Goal: Task Accomplishment & Management: Complete application form

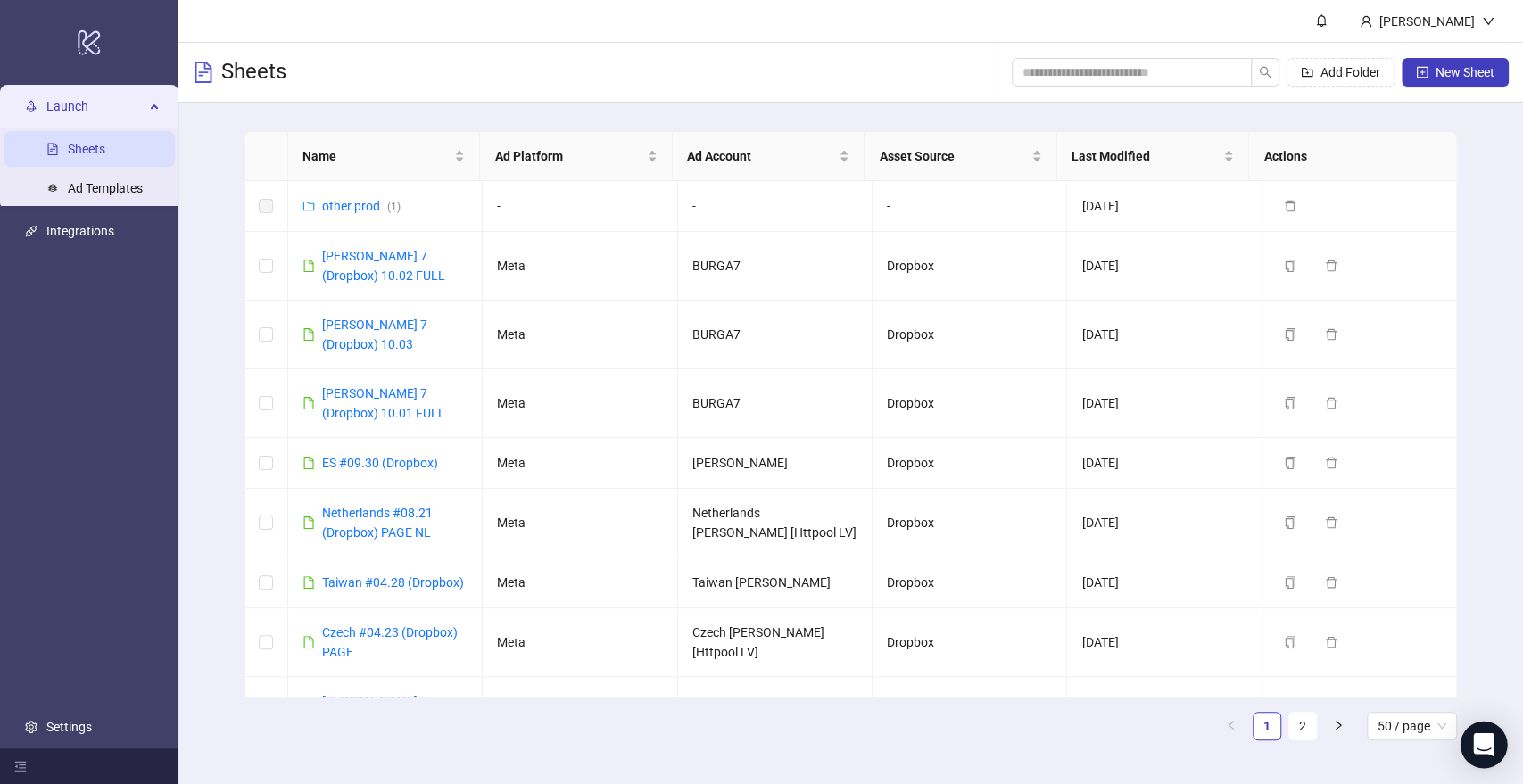
click at [1485, 742] on icon "Open Intercom Messenger" at bounding box center [1483, 745] width 21 height 24
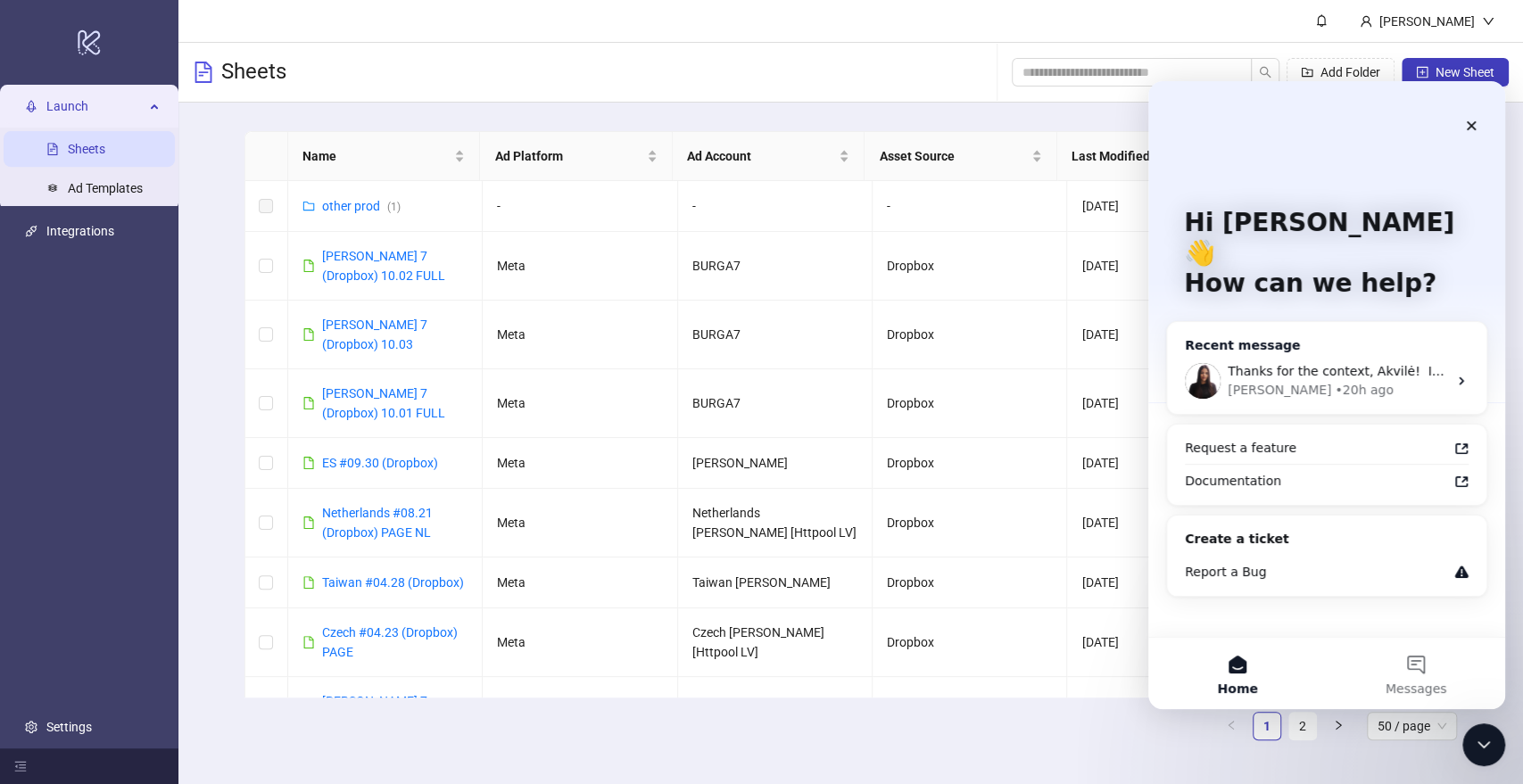
click at [1311, 348] on div "Thanks for the context, Akvilė! ​ I’ve done some troubleshooting on my end, and…" at bounding box center [1327, 380] width 319 height 66
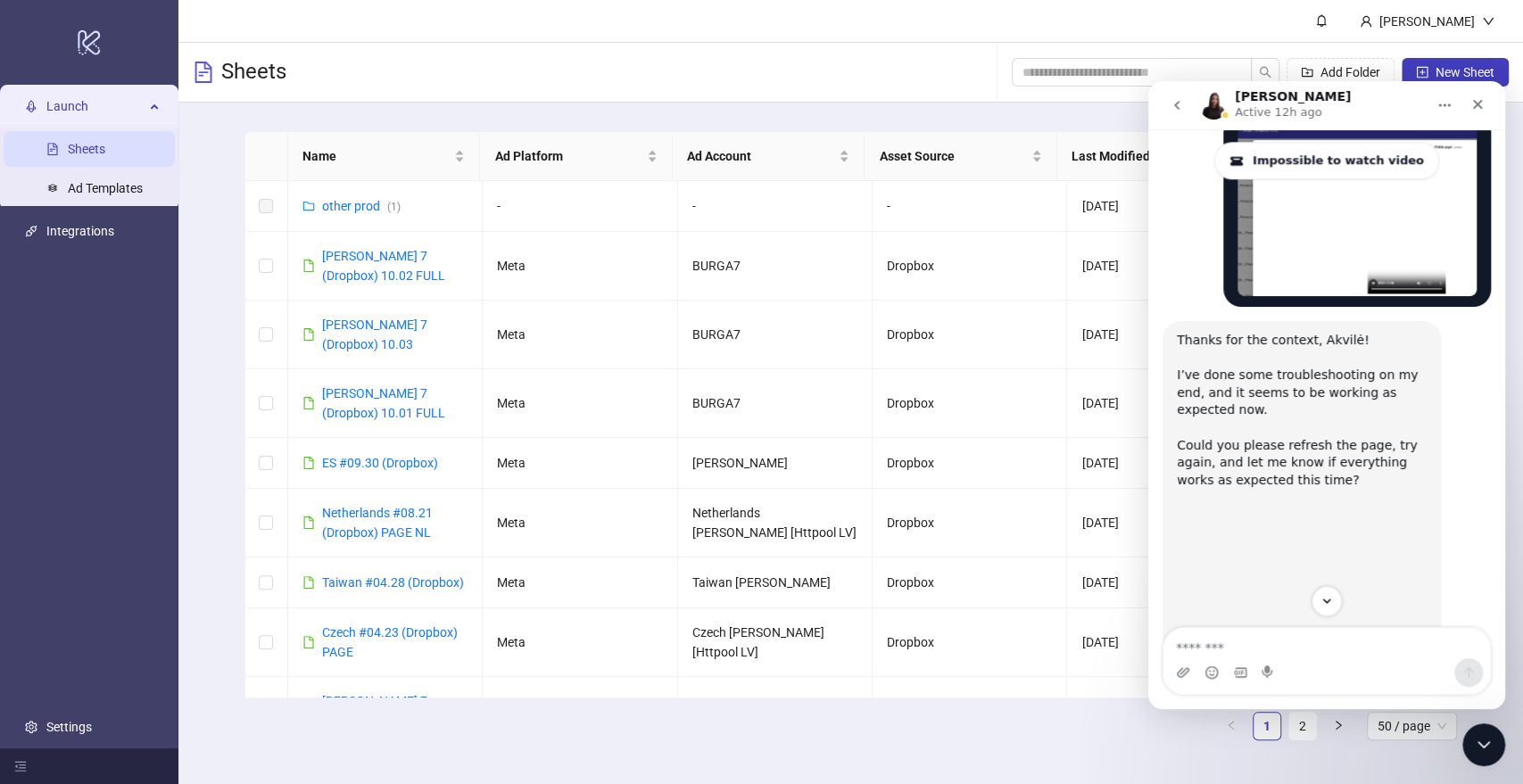
scroll to position [1113, 0]
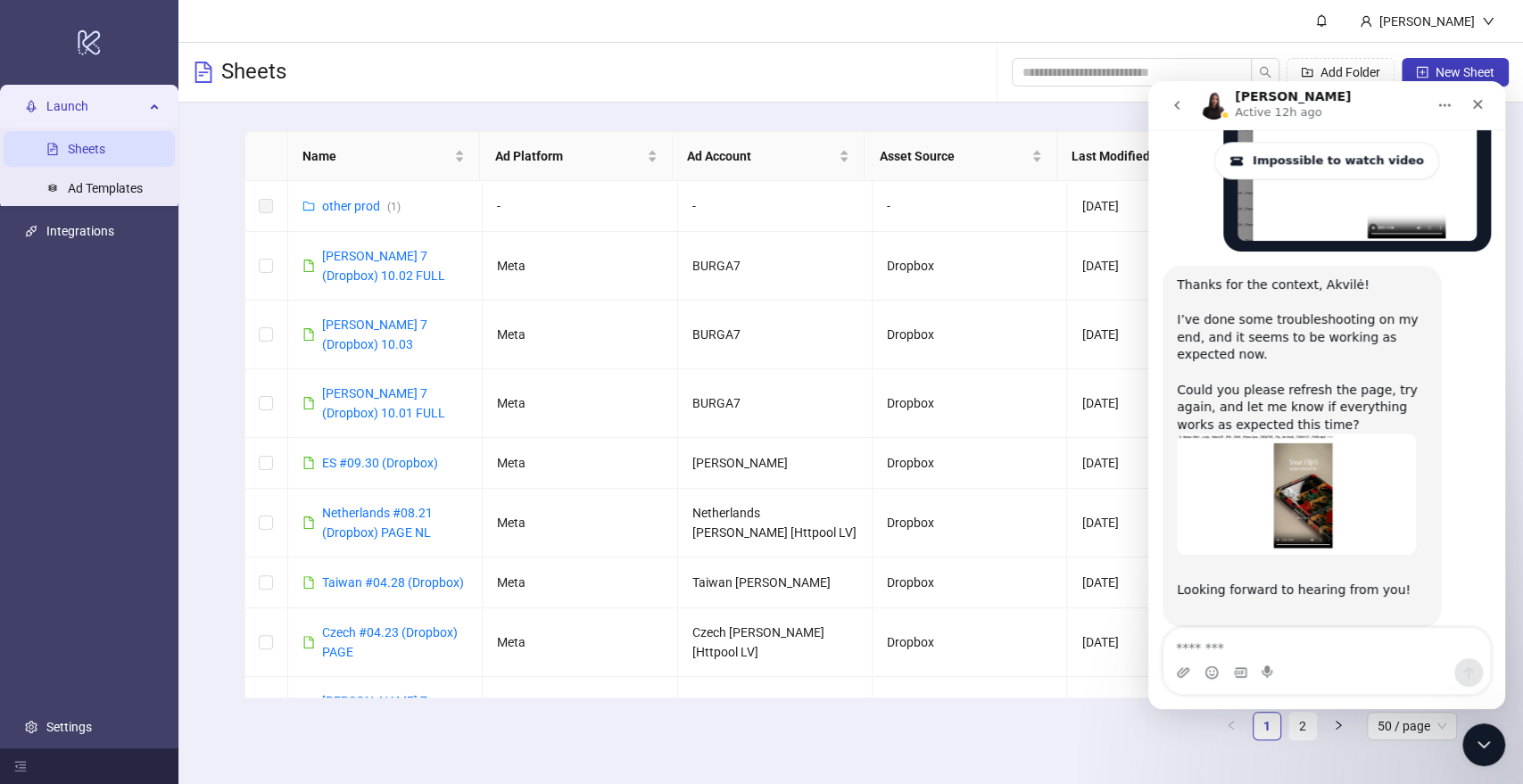
click at [1231, 652] on textarea "Message…" at bounding box center [1327, 642] width 327 height 30
click at [1211, 680] on div "Intercom messenger" at bounding box center [1212, 672] width 15 height 28
click at [1222, 669] on div "Intercom messenger" at bounding box center [1327, 672] width 327 height 28
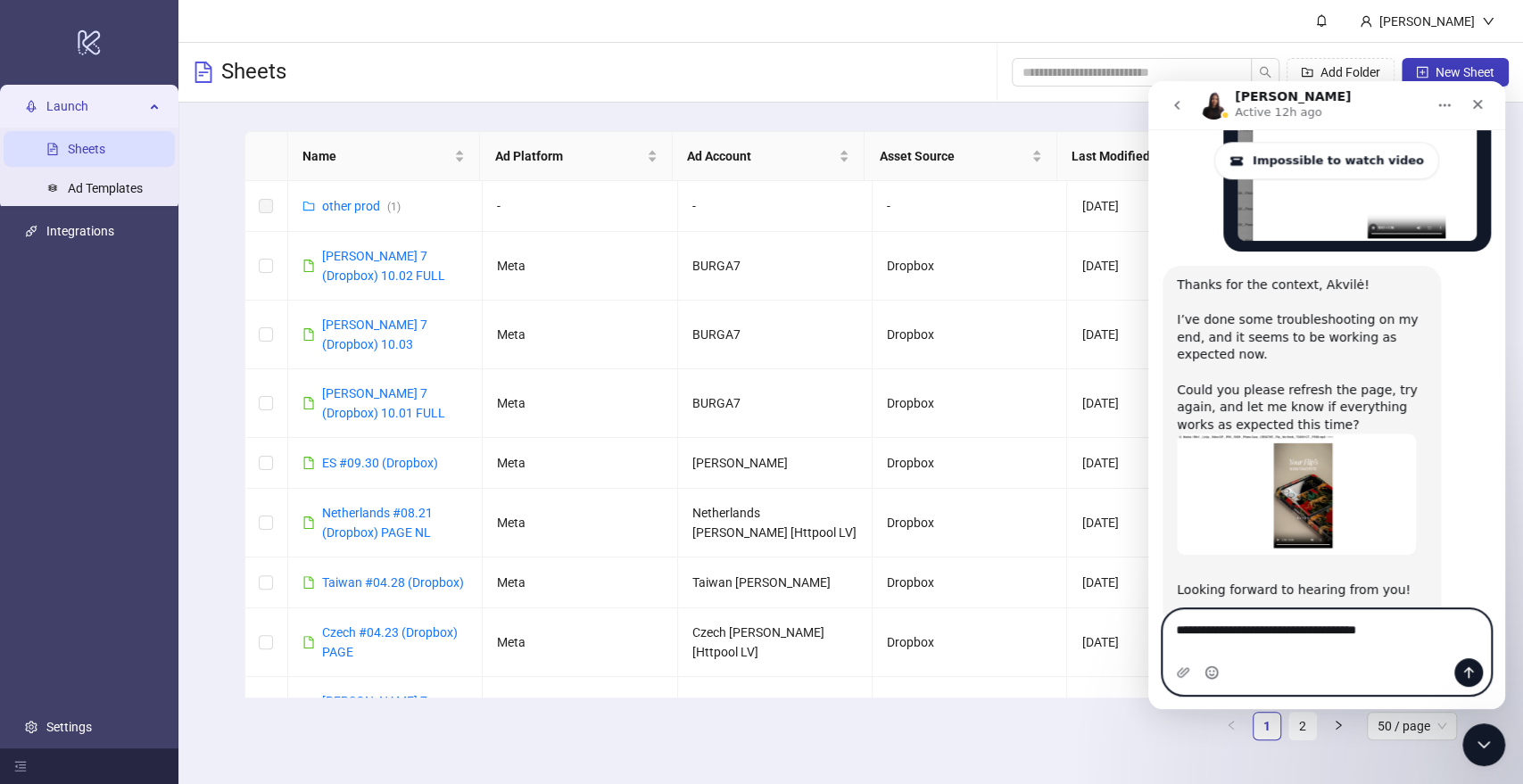
click at [1213, 671] on icon "Emoji picker" at bounding box center [1212, 671] width 6 height 2
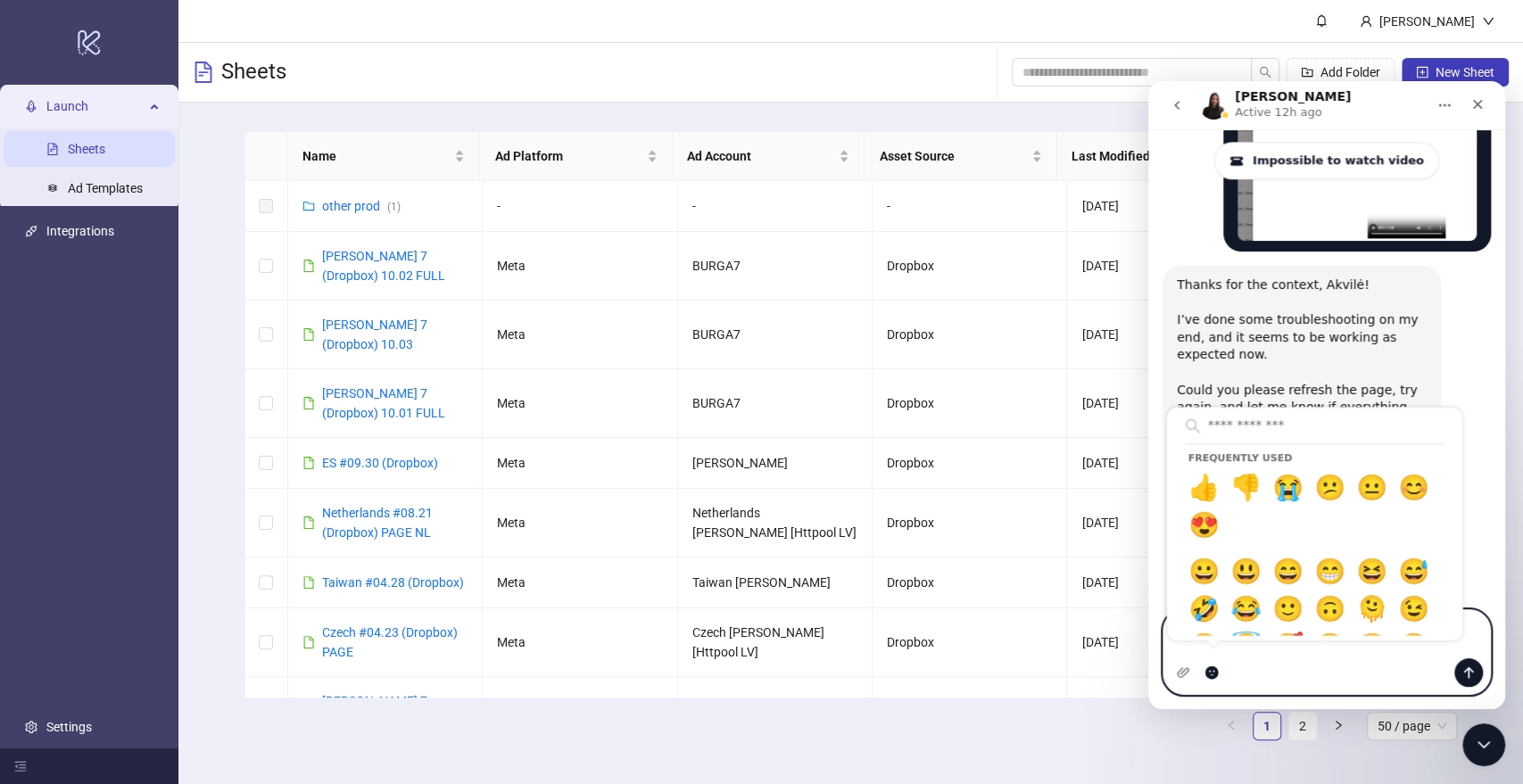
click at [1208, 670] on circle "Emoji picker" at bounding box center [1211, 672] width 12 height 12
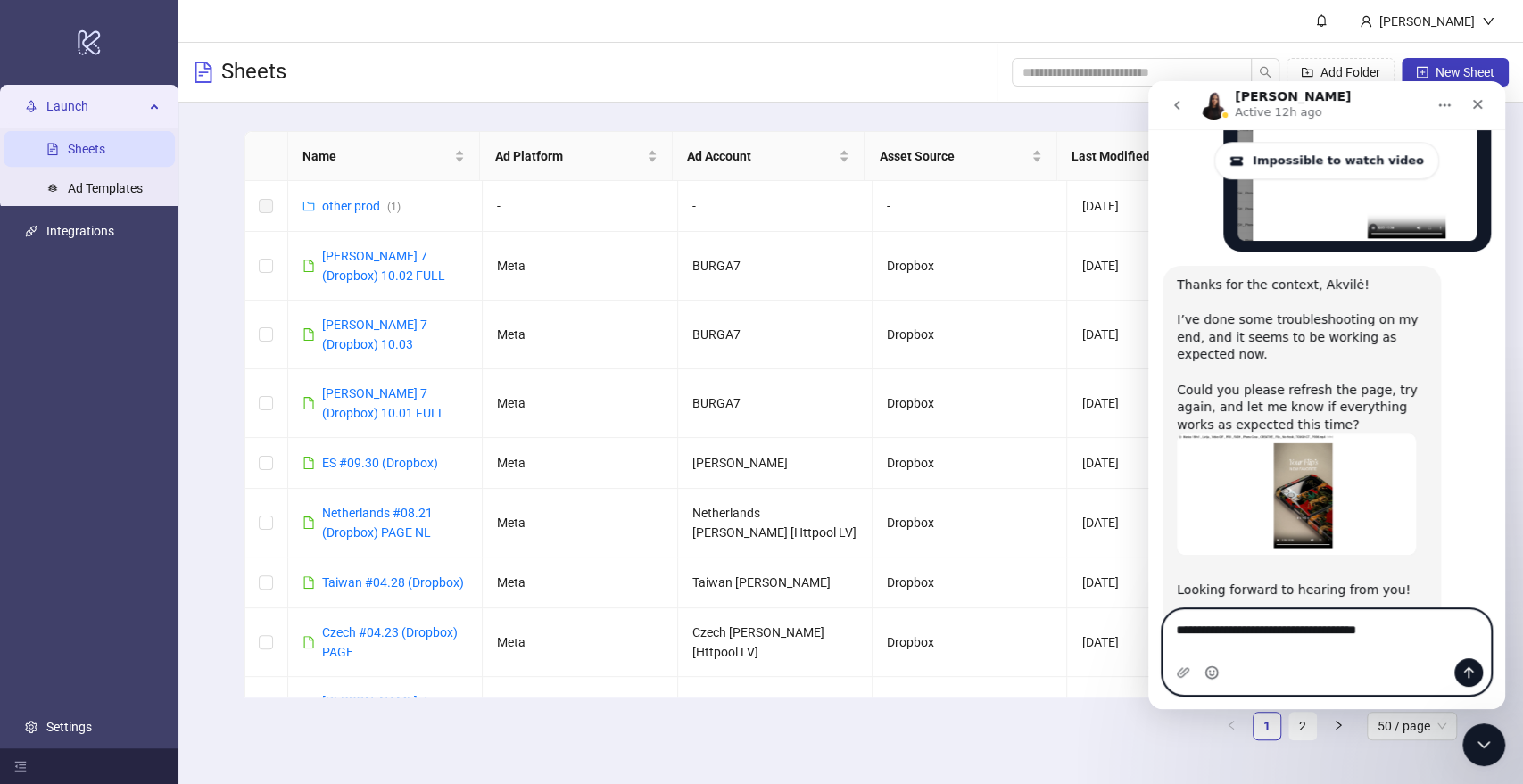
click at [1208, 670] on icon "Emoji picker" at bounding box center [1212, 673] width 15 height 15
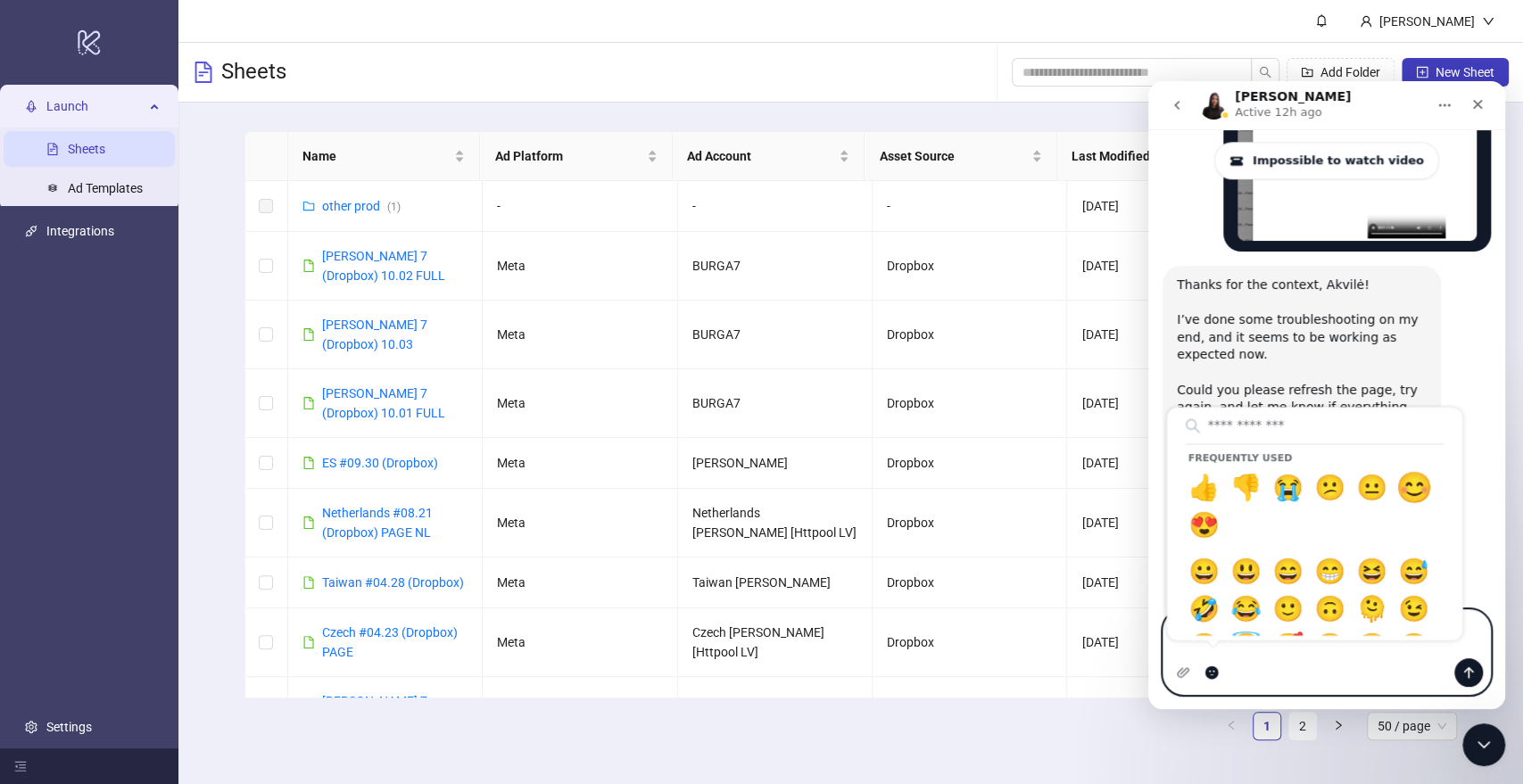
type textarea "**********"
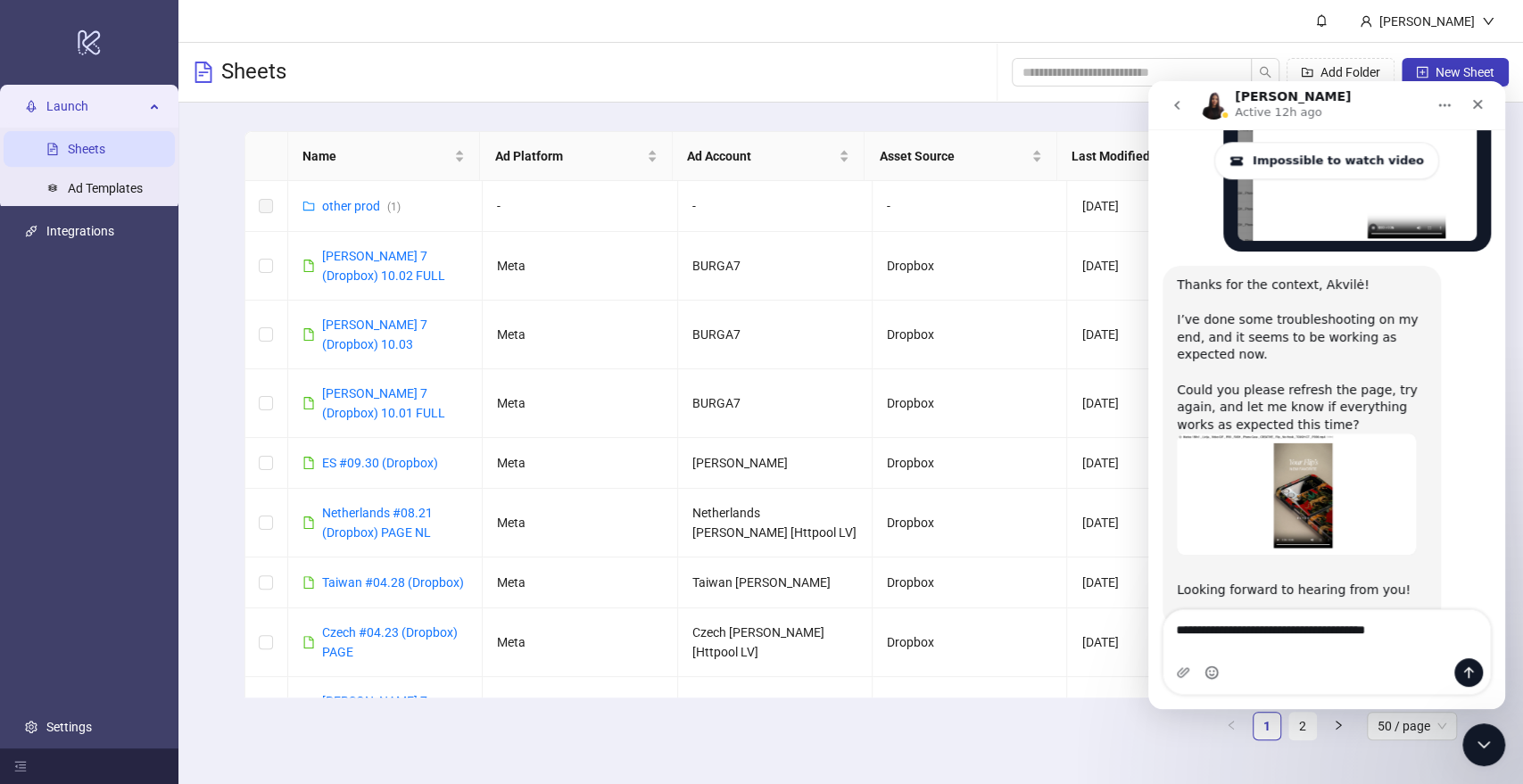
click at [1418, 660] on div "Intercom messenger" at bounding box center [1327, 672] width 327 height 28
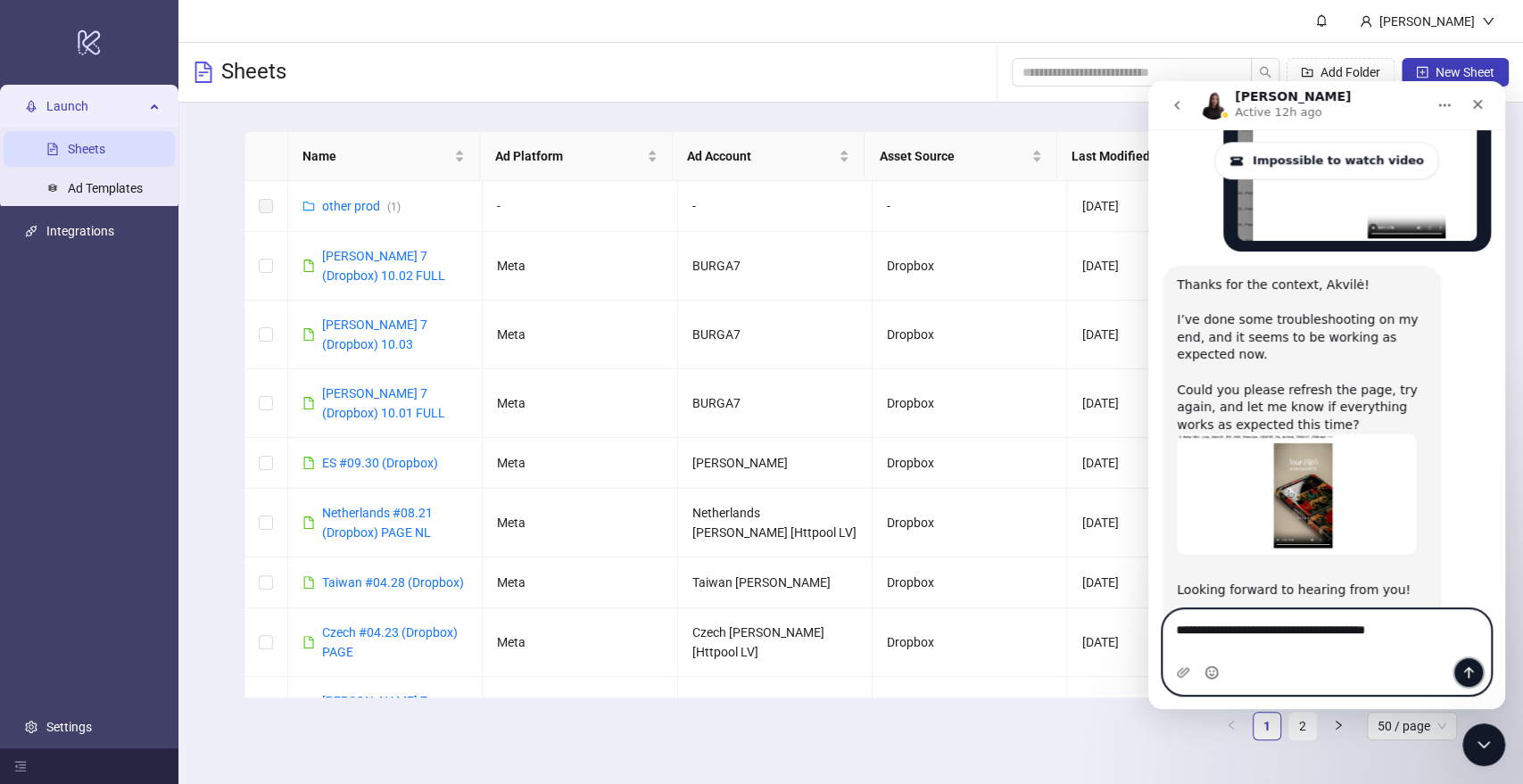
click at [1481, 674] on button "Send a message…" at bounding box center [1469, 672] width 28 height 28
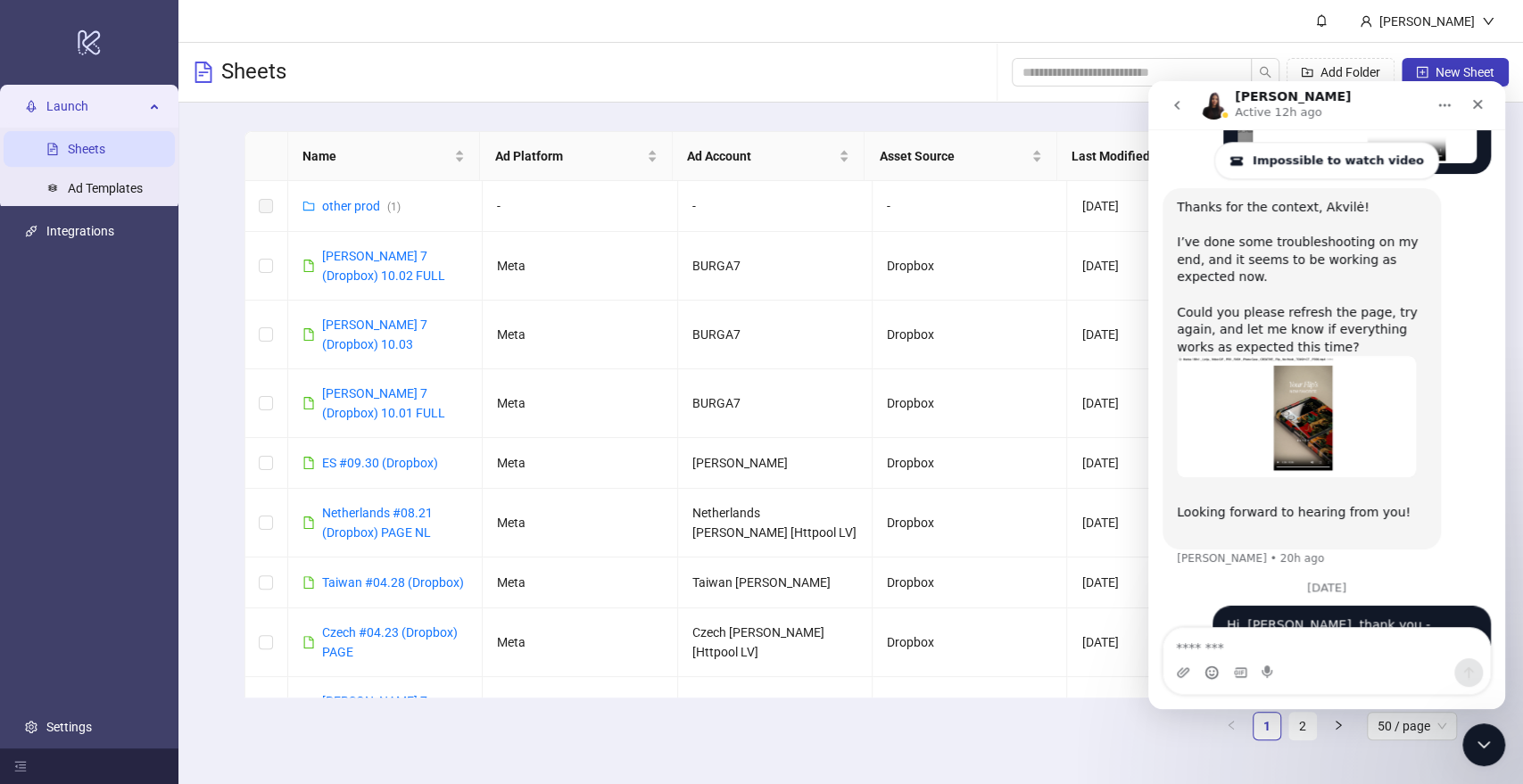
click at [181, 402] on div "Name Ad Platform Ad Account Asset Source Last Modified Actions other prod ( 1 )…" at bounding box center [851, 443] width 1345 height 681
click at [1034, 76] on input "search" at bounding box center [1125, 73] width 204 height 20
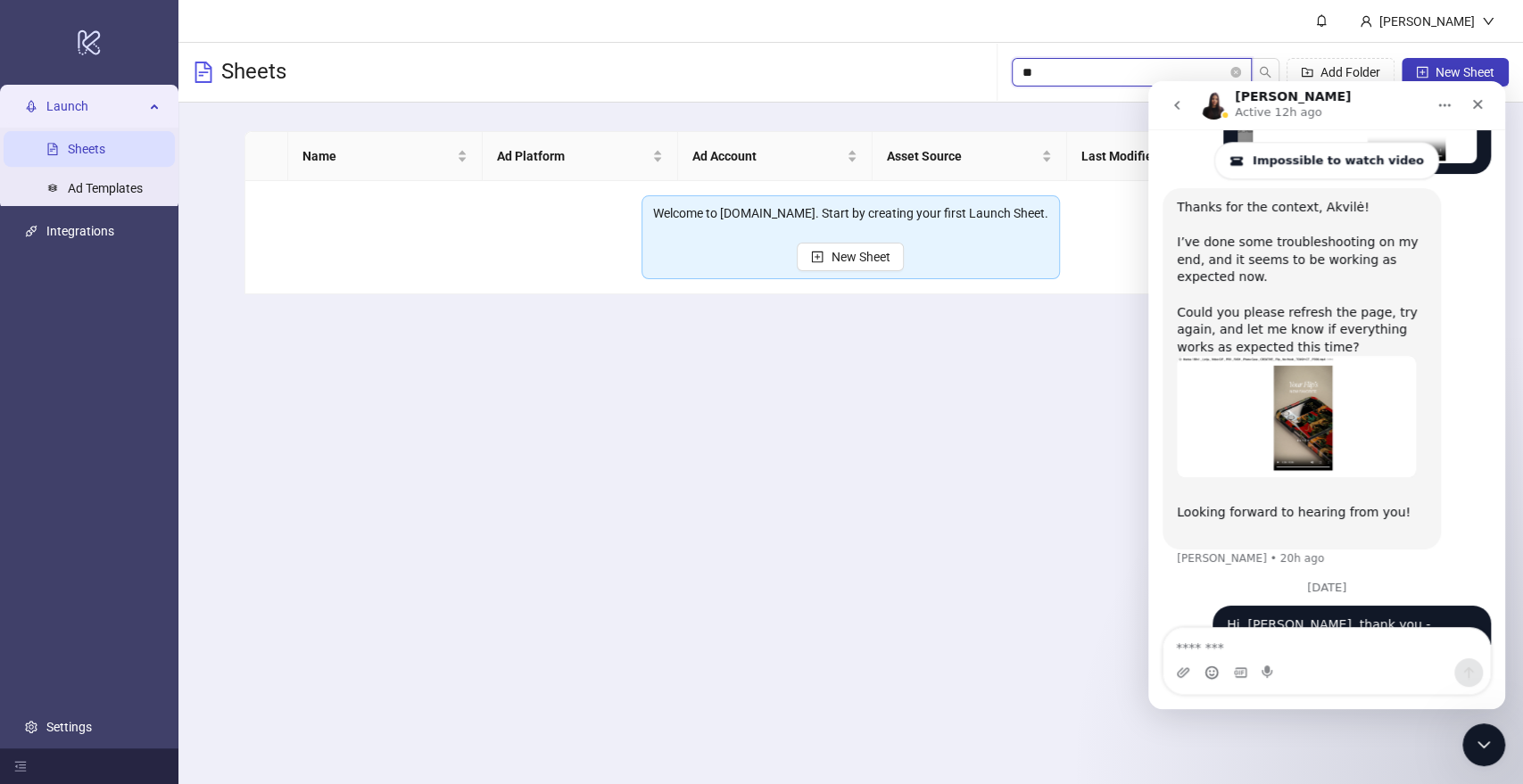
type input "*"
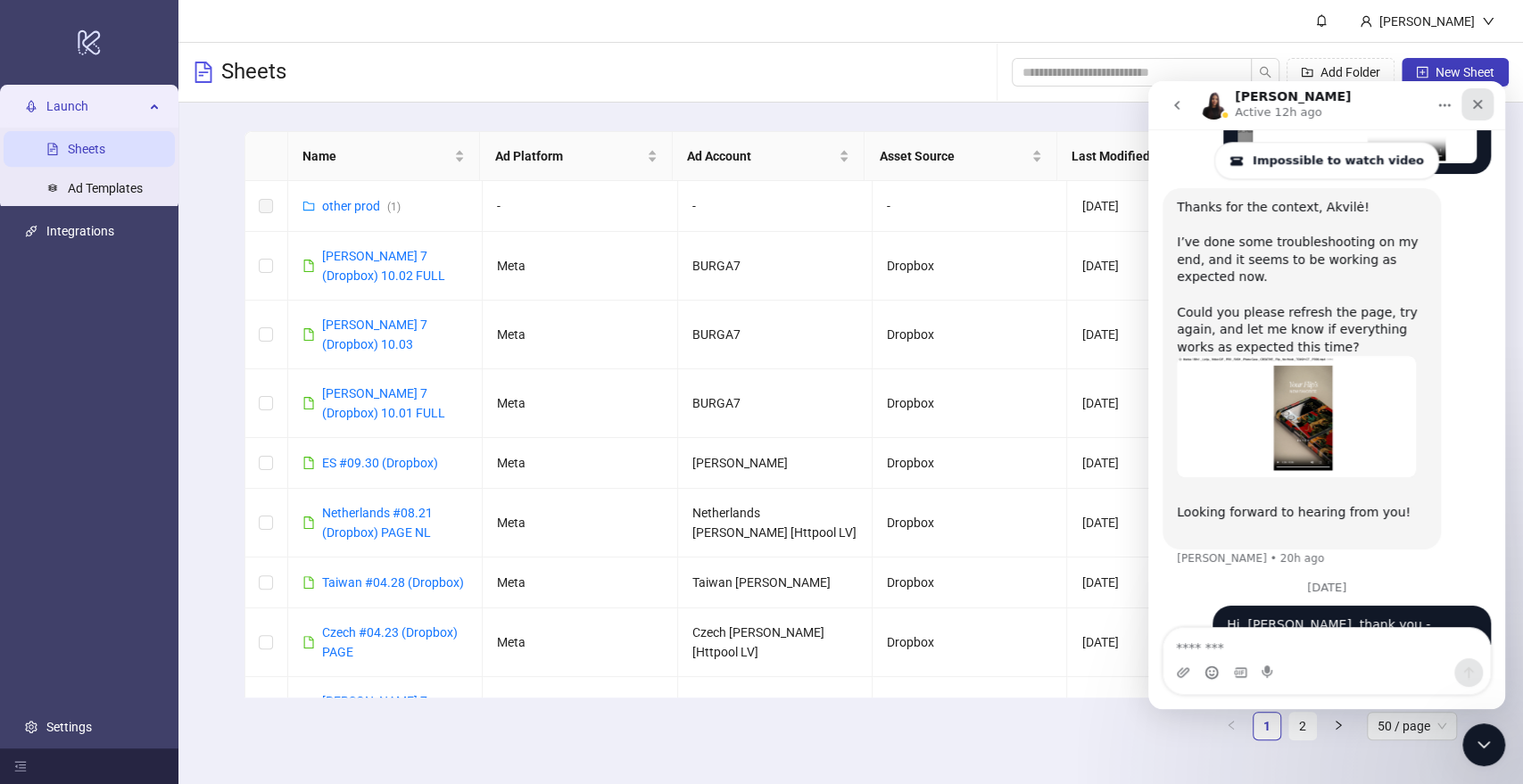
click at [1469, 97] on div "Close" at bounding box center [1478, 103] width 32 height 32
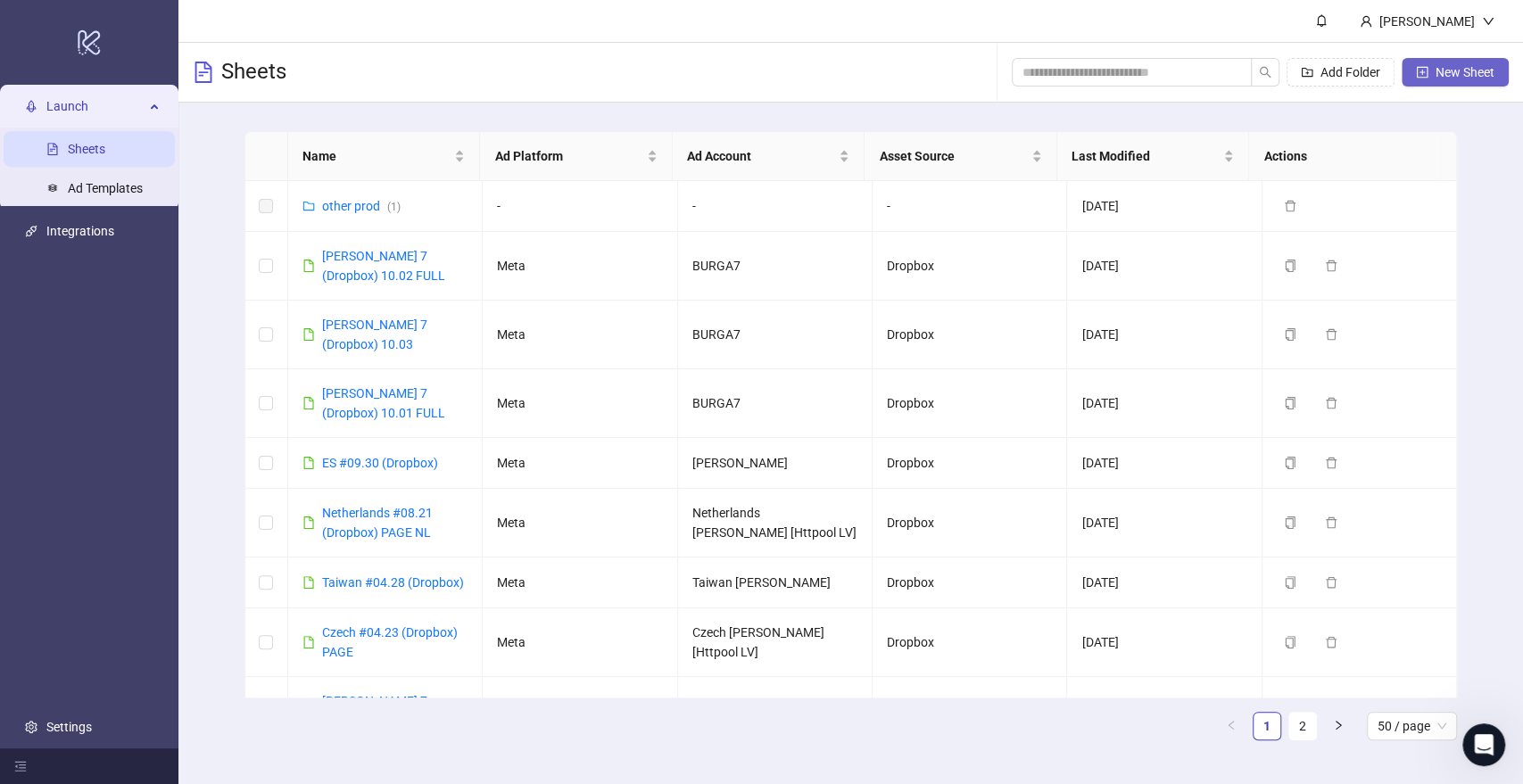
scroll to position [0, 0]
click at [1453, 61] on button "New Sheet" at bounding box center [1456, 72] width 107 height 28
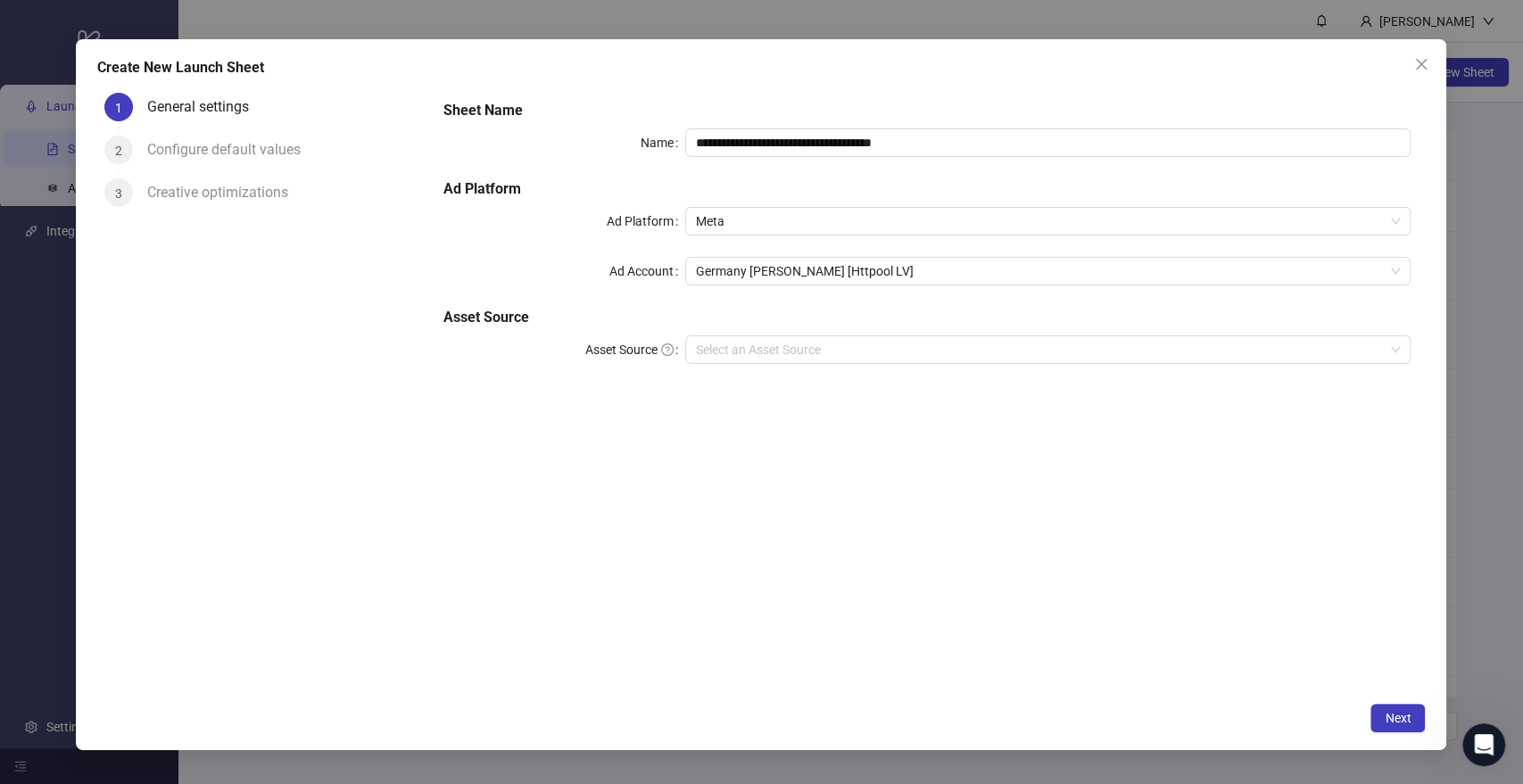
scroll to position [1191, 0]
click at [827, 148] on input "**********" at bounding box center [1047, 142] width 725 height 28
type input "*"
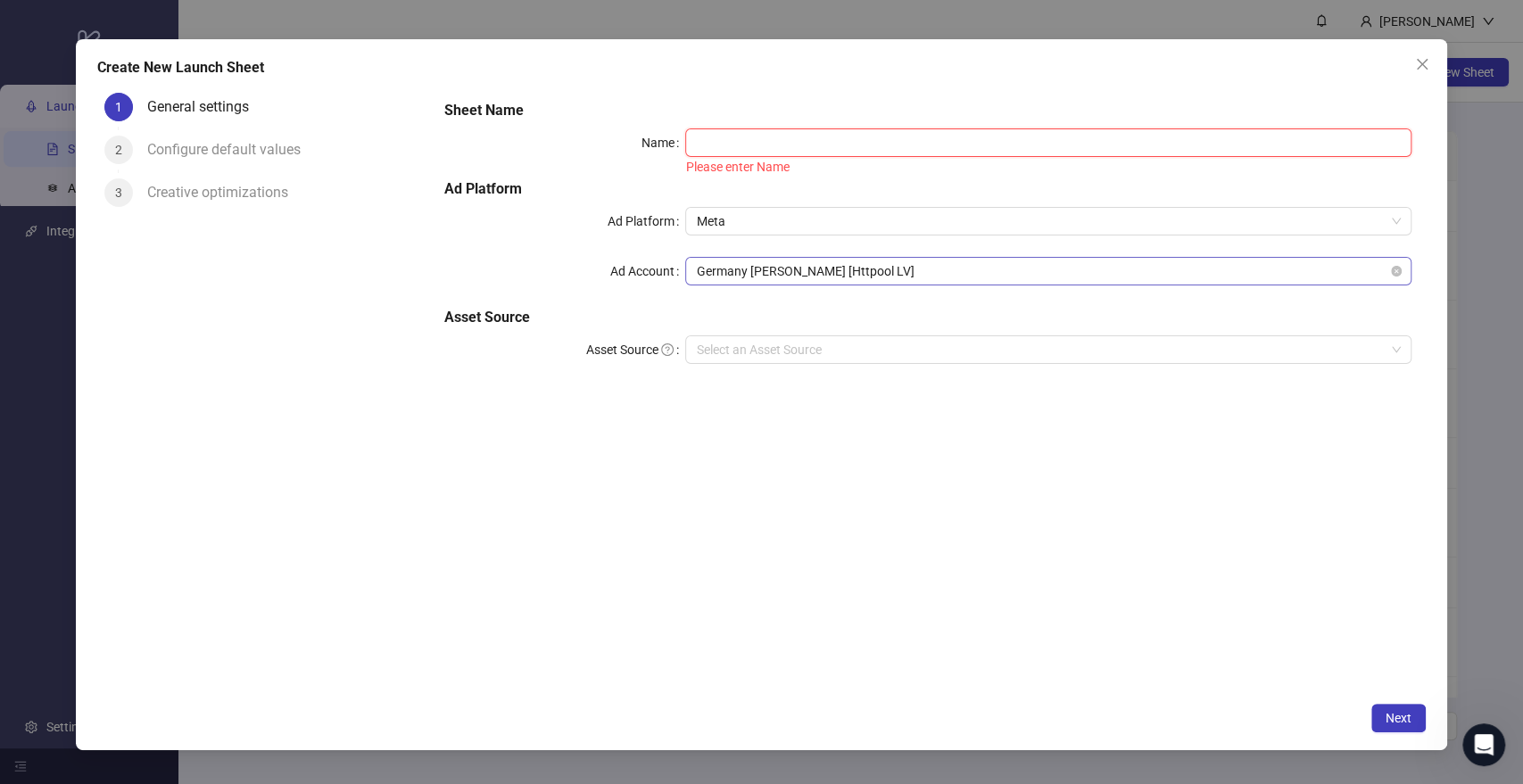
click at [808, 271] on span "Germany [PERSON_NAME] [Httpool LV]" at bounding box center [1048, 270] width 704 height 26
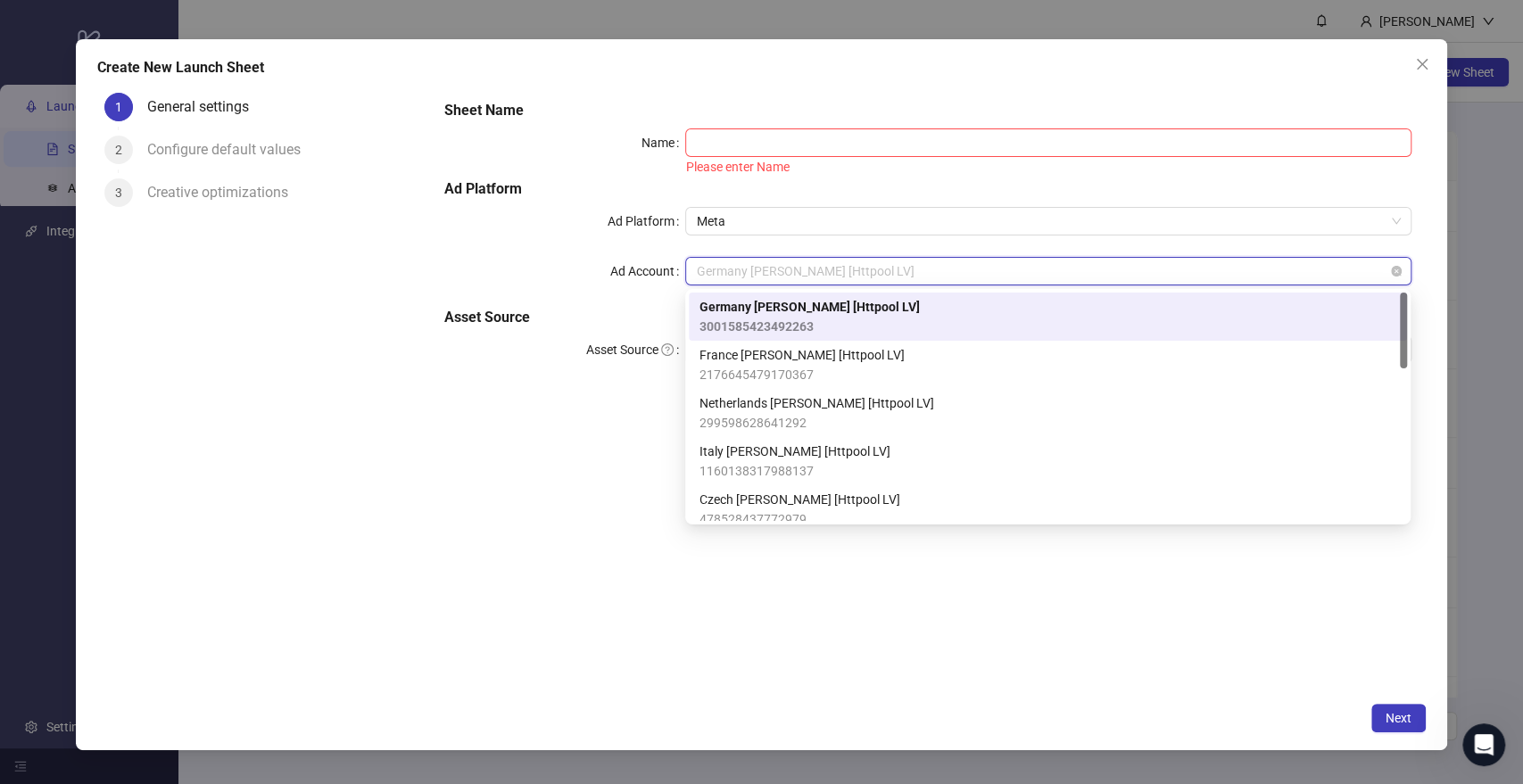
click at [808, 271] on span "Germany [PERSON_NAME] [Httpool LV]" at bounding box center [1048, 270] width 704 height 26
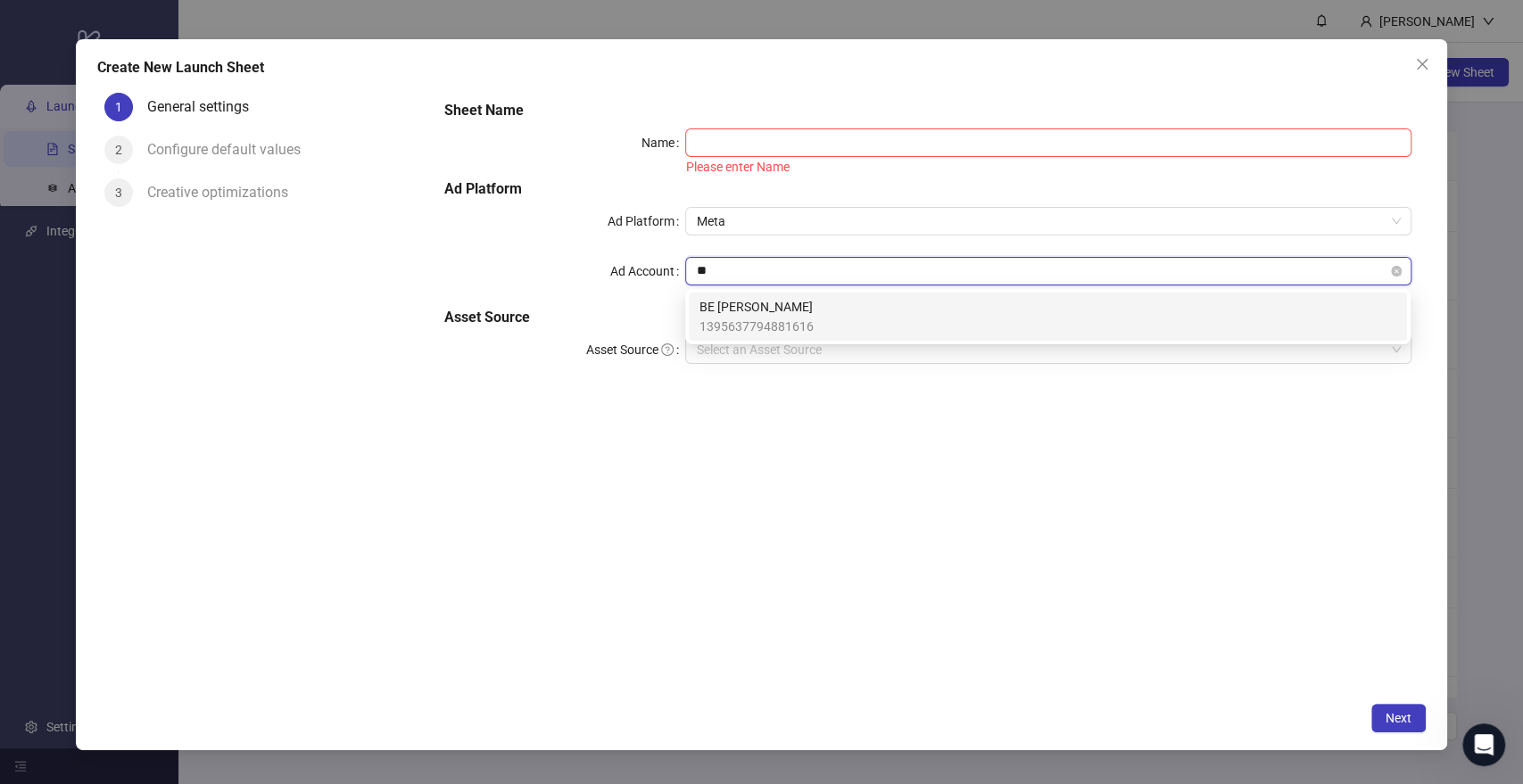
click at [808, 271] on input "**" at bounding box center [1040, 270] width 688 height 26
type input "**"
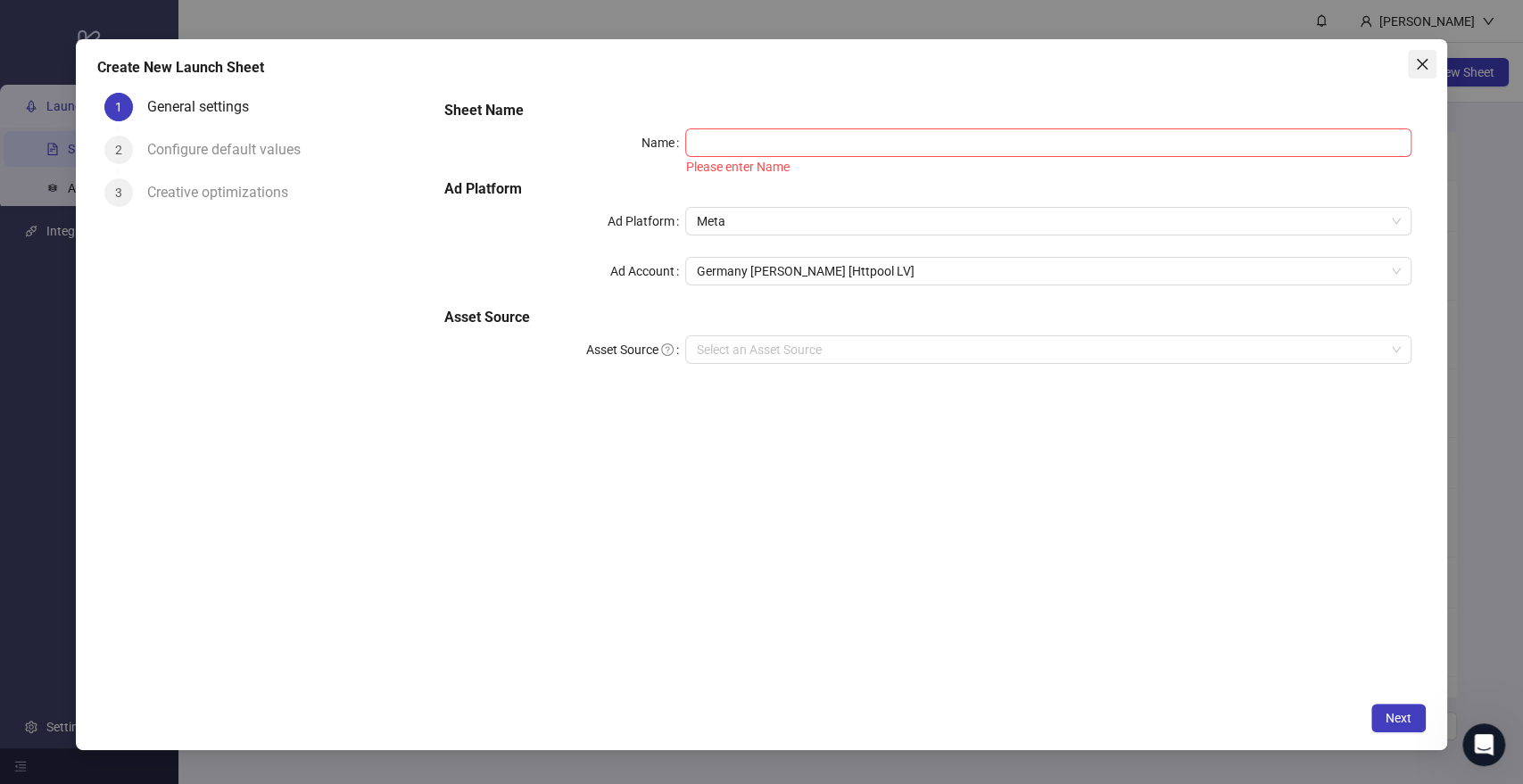
click at [1409, 62] on span "Close" at bounding box center [1422, 64] width 28 height 15
